Goal: Find specific page/section: Find specific page/section

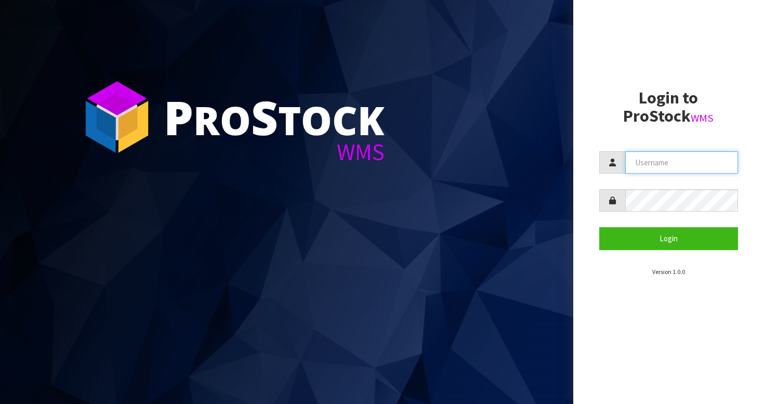
type input "BABW"
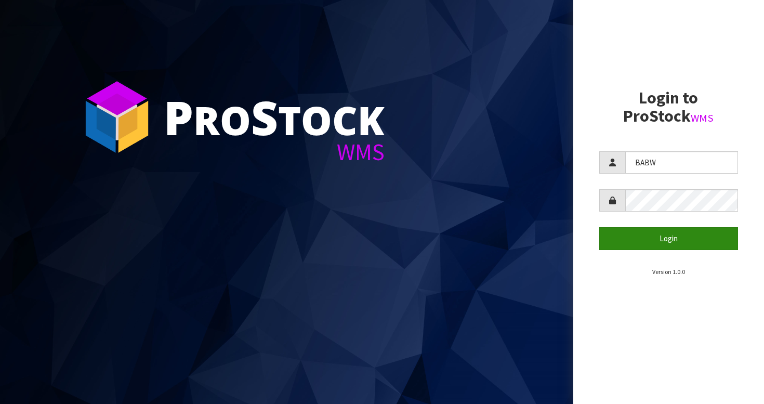
click at [665, 243] on button "Login" at bounding box center [668, 238] width 139 height 22
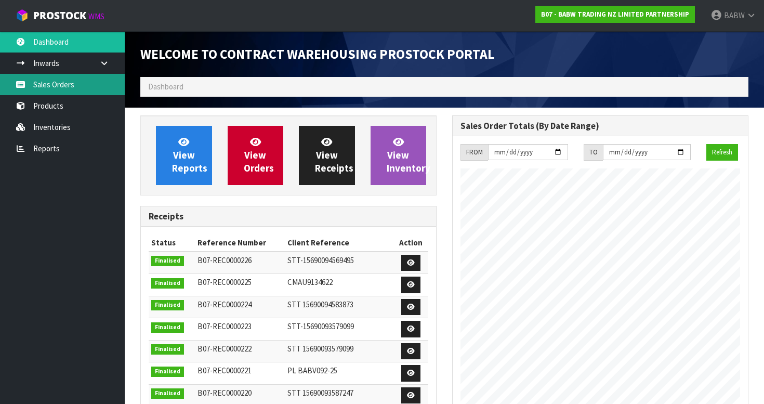
scroll to position [573, 312]
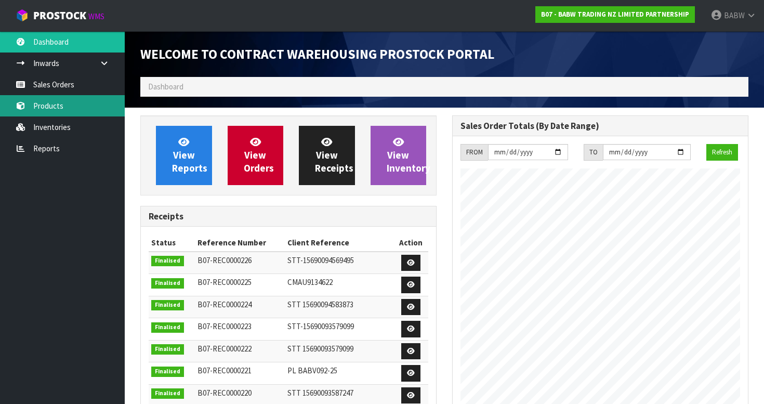
click at [67, 103] on link "Products" at bounding box center [62, 105] width 125 height 21
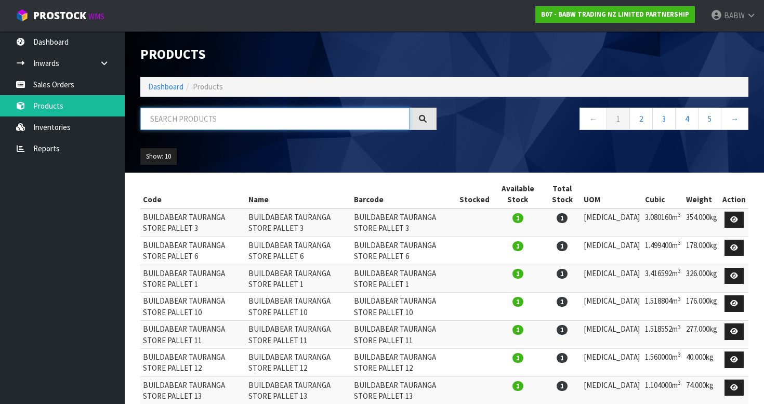
click at [265, 118] on input "text" at bounding box center [274, 119] width 269 height 22
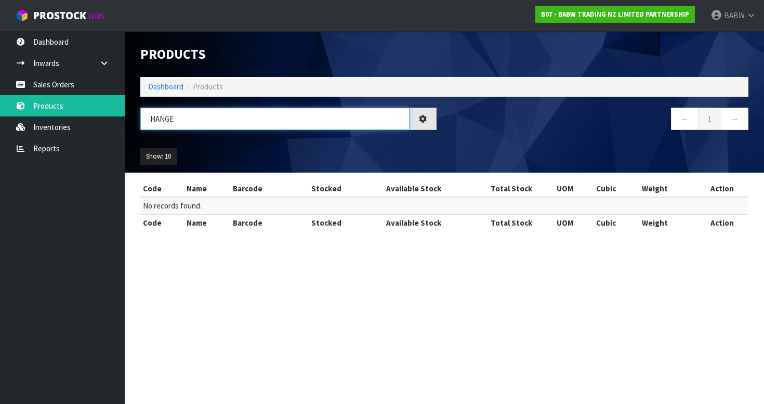
type input "HANGE"
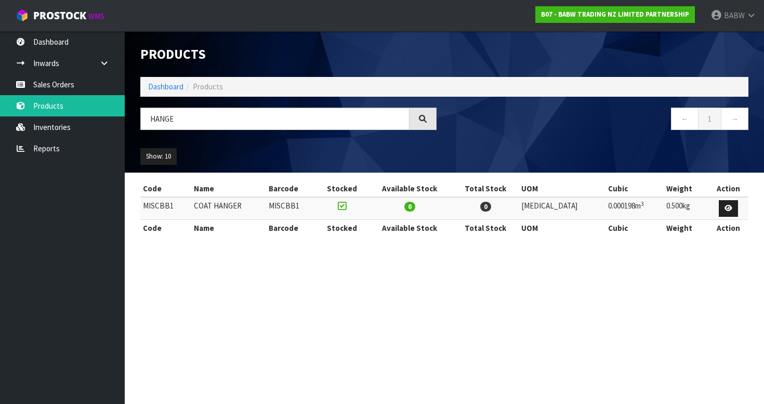
click at [232, 206] on td "COAT HANGER" at bounding box center [228, 208] width 75 height 22
click at [235, 206] on td "COAT HANGER" at bounding box center [228, 208] width 75 height 22
